Goal: Check status

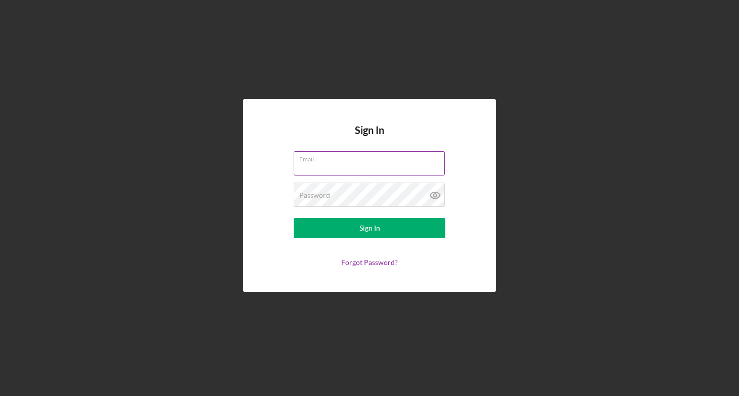
click at [332, 157] on div "Email" at bounding box center [370, 163] width 152 height 25
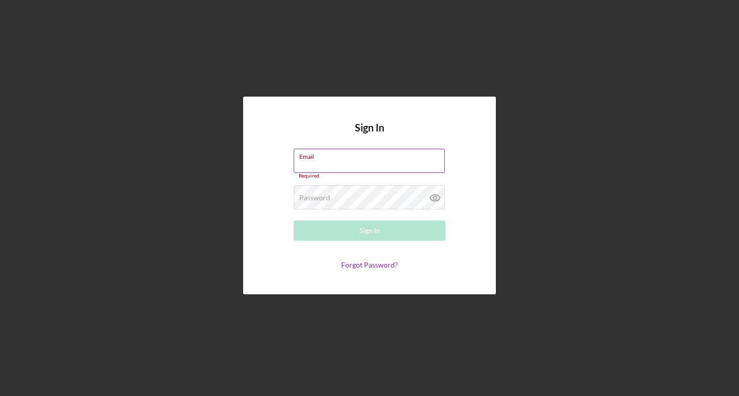
click at [327, 169] on input "Email" at bounding box center [369, 161] width 151 height 24
click at [323, 158] on label "Email" at bounding box center [372, 154] width 146 height 11
click at [323, 158] on input "Email" at bounding box center [369, 161] width 151 height 24
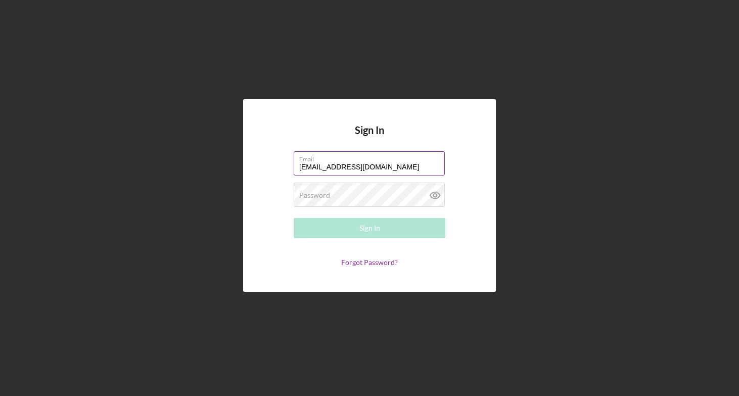
type input "[EMAIL_ADDRESS][DOMAIN_NAME]"
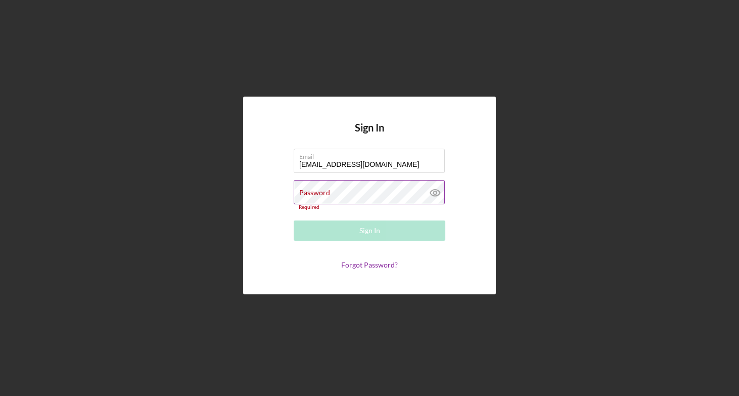
click at [317, 192] on label "Password" at bounding box center [314, 193] width 31 height 8
type input "[EMAIL_ADDRESS][DOMAIN_NAME]"
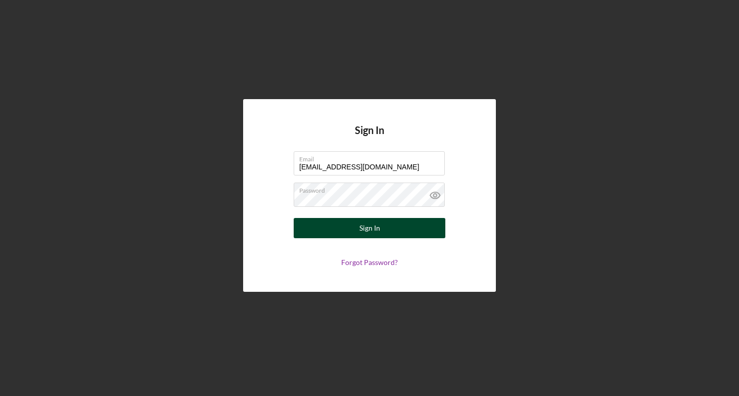
click at [389, 224] on button "Sign In" at bounding box center [370, 228] width 152 height 20
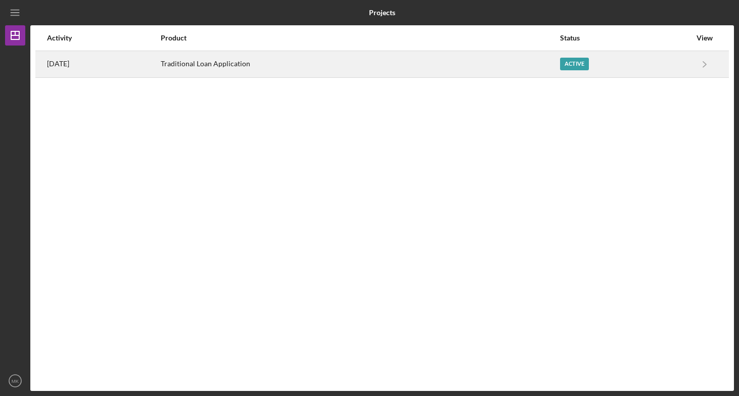
click at [248, 71] on div "Traditional Loan Application" at bounding box center [360, 64] width 398 height 25
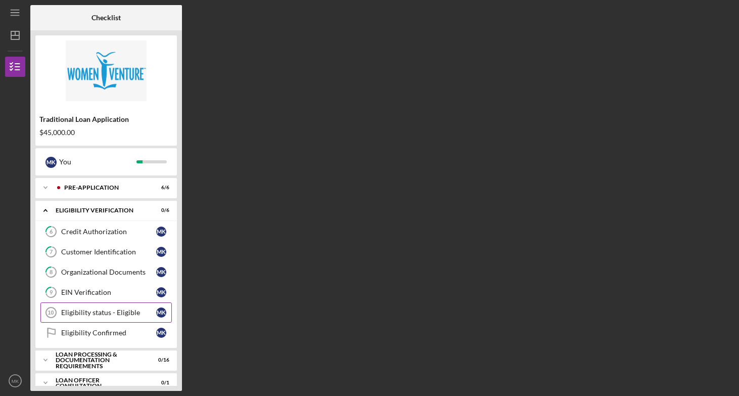
click at [56, 312] on icon "Eligibility status - Eligible 10" at bounding box center [50, 312] width 25 height 25
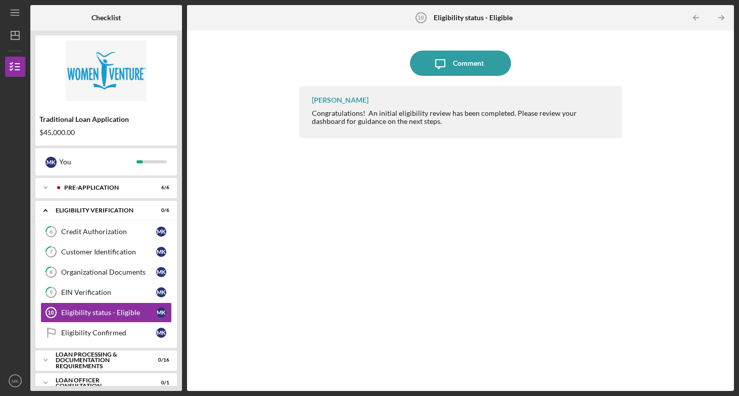
click at [458, 196] on div "[PERSON_NAME] Congratulations! An initial eligibility review has been completed…" at bounding box center [460, 231] width 322 height 290
click at [729, 13] on icon "Icon/Table Pagination Arrow" at bounding box center [721, 18] width 23 height 23
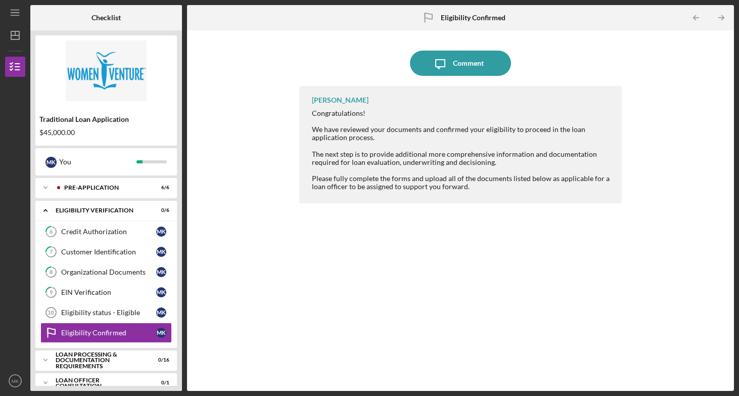
click at [422, 226] on div "[PERSON_NAME] Congratulations! We have reviewed your documents and confirmed yo…" at bounding box center [460, 231] width 322 height 290
